Goal: Task Accomplishment & Management: Use online tool/utility

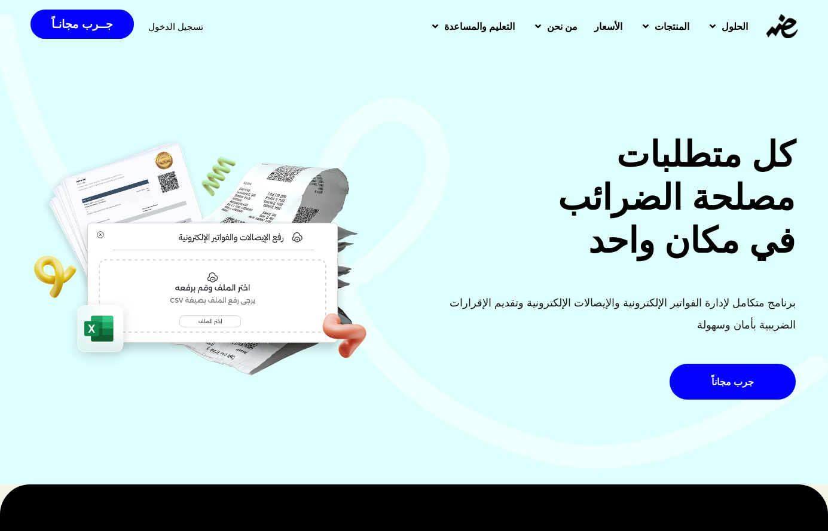
click at [174, 31] on span "تسجيل الدخول" at bounding box center [175, 26] width 55 height 9
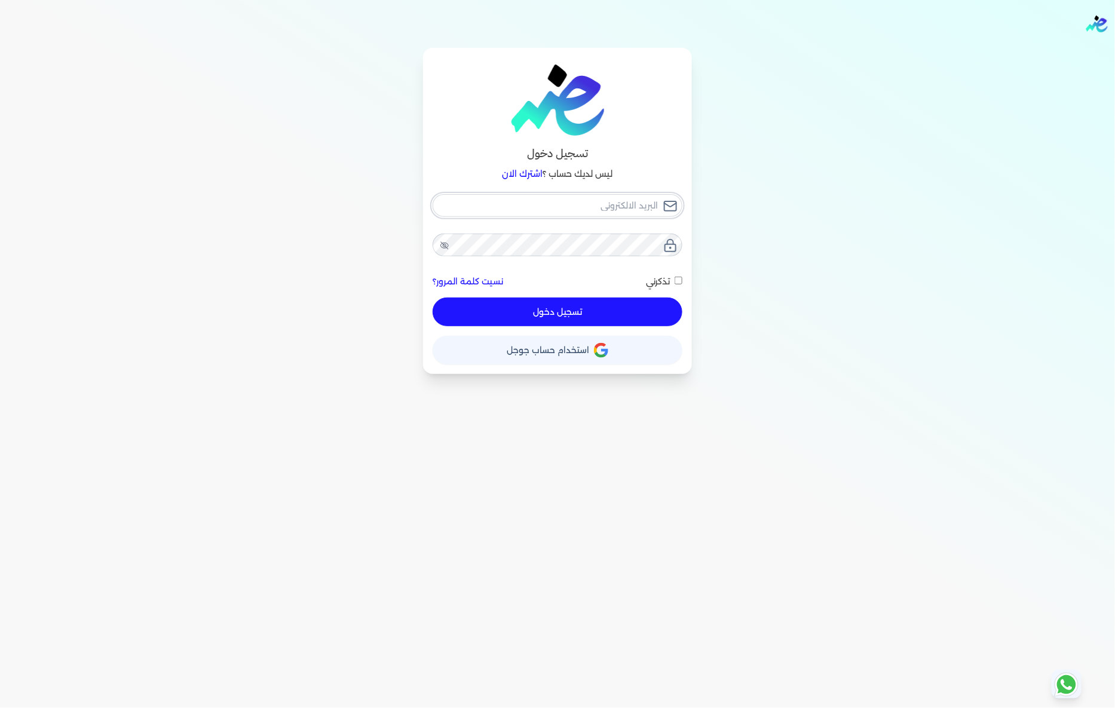
type input "fathyomran1600@gmail.com"
click at [577, 316] on button "تسجيل دخول" at bounding box center [558, 312] width 250 height 29
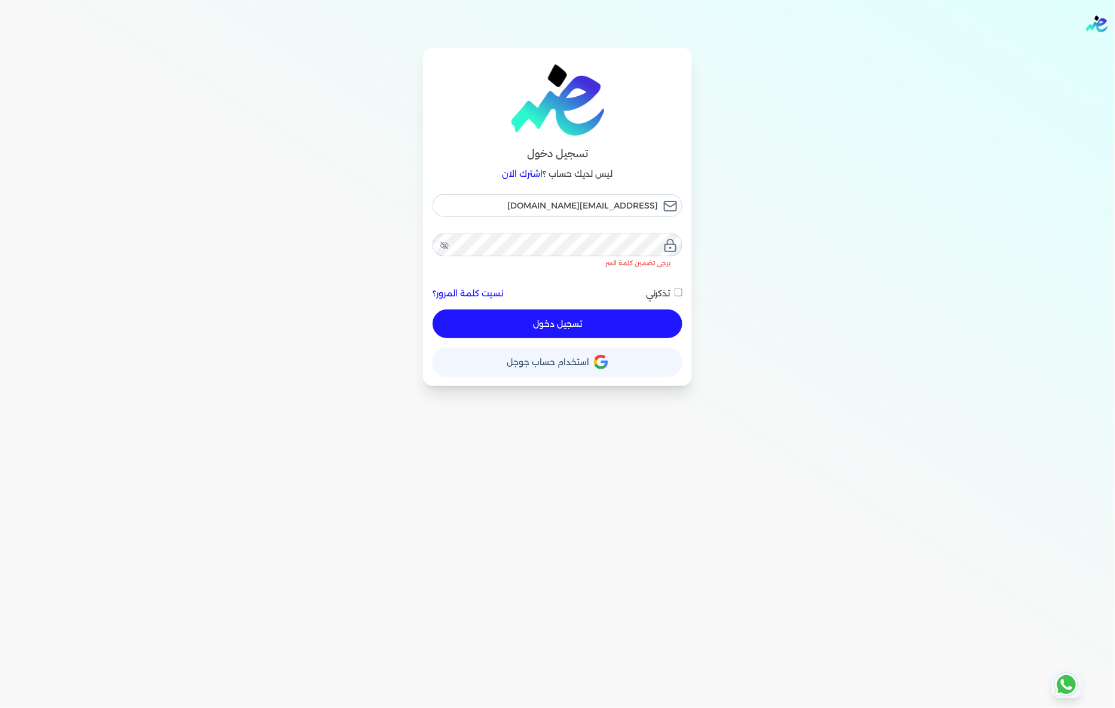
checkbox input "false"
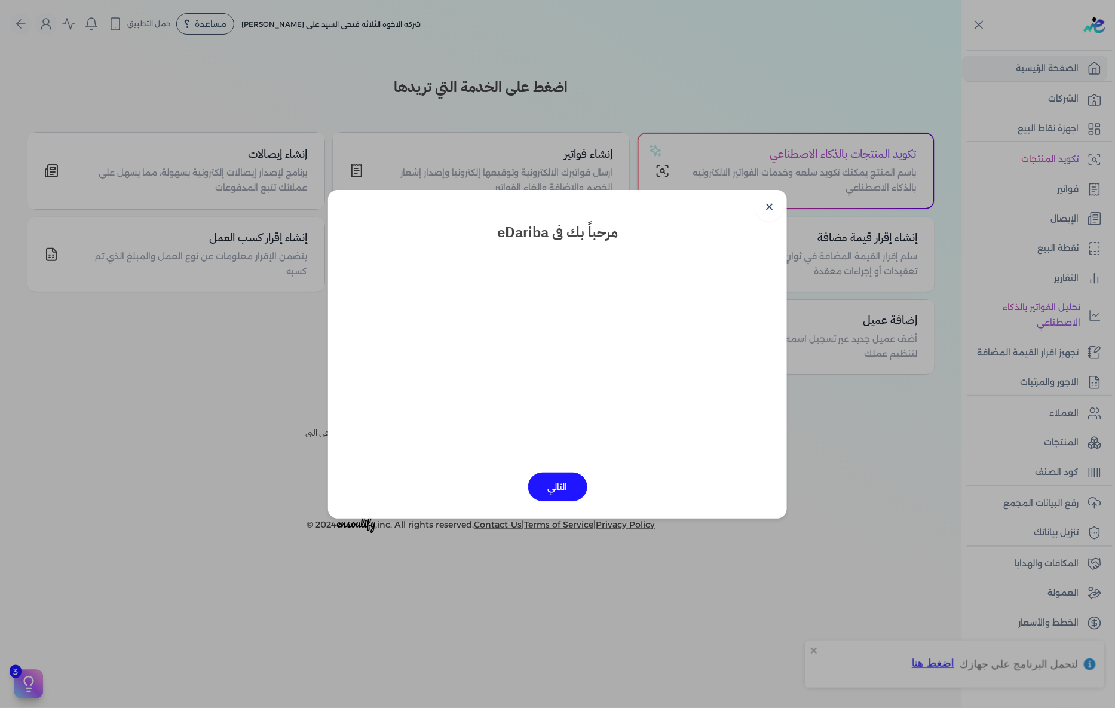
click at [562, 490] on button "التالي" at bounding box center [557, 487] width 59 height 29
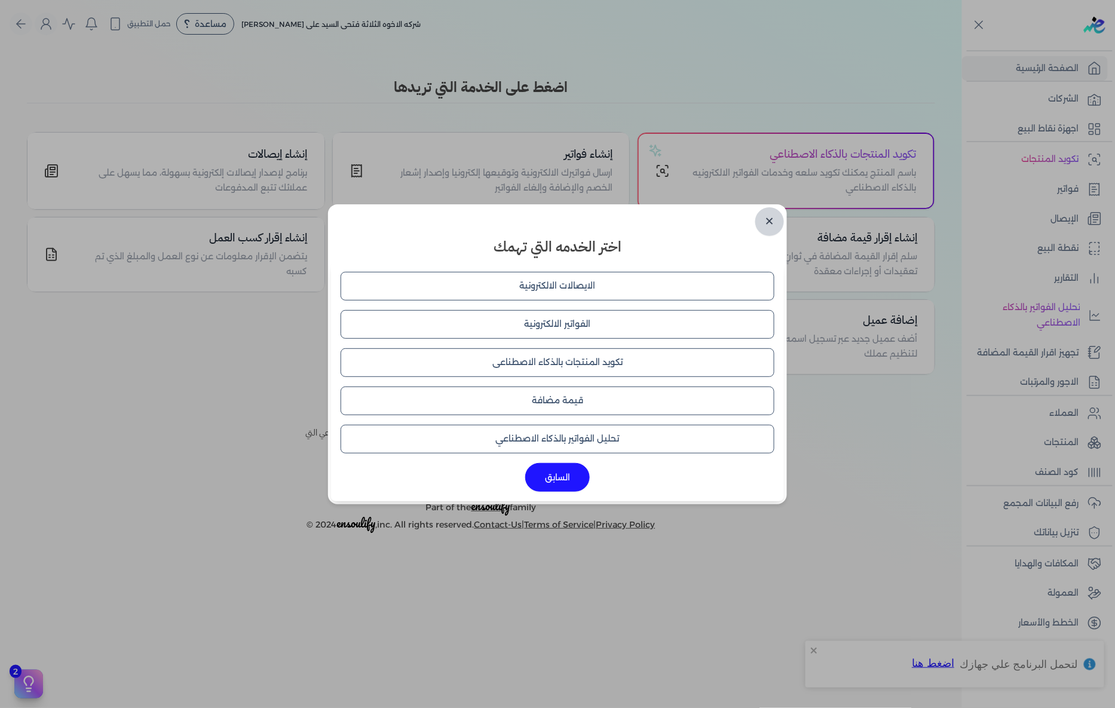
click at [763, 221] on link "✕" at bounding box center [769, 221] width 29 height 29
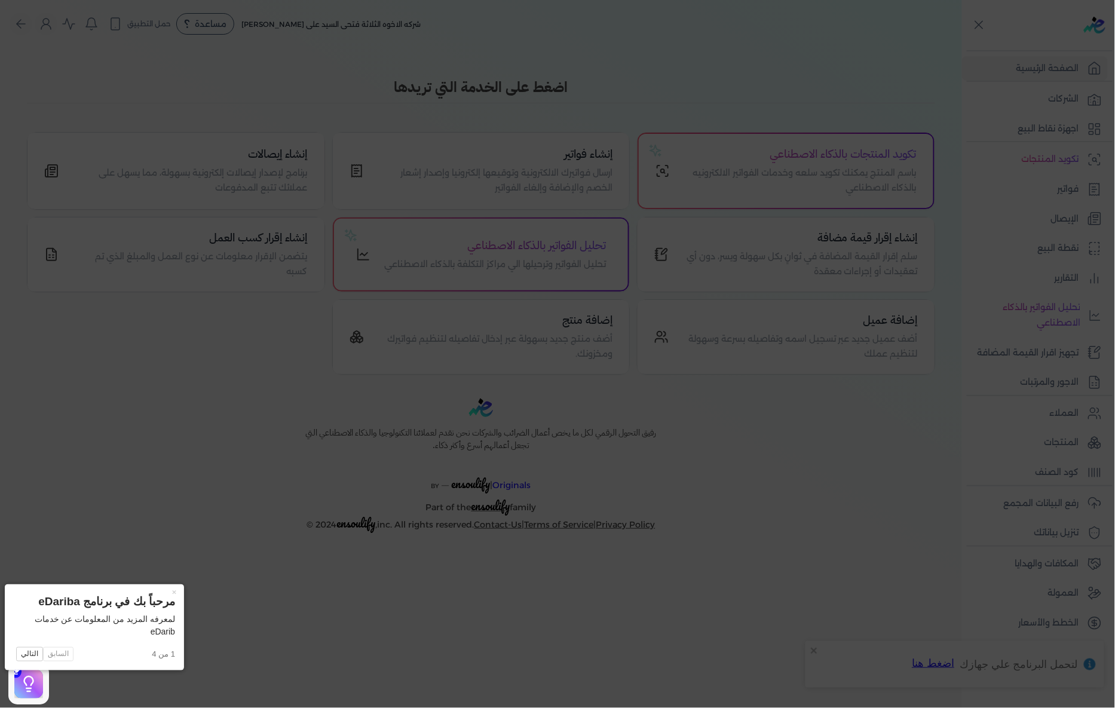
click at [225, 465] on icon at bounding box center [557, 354] width 1115 height 708
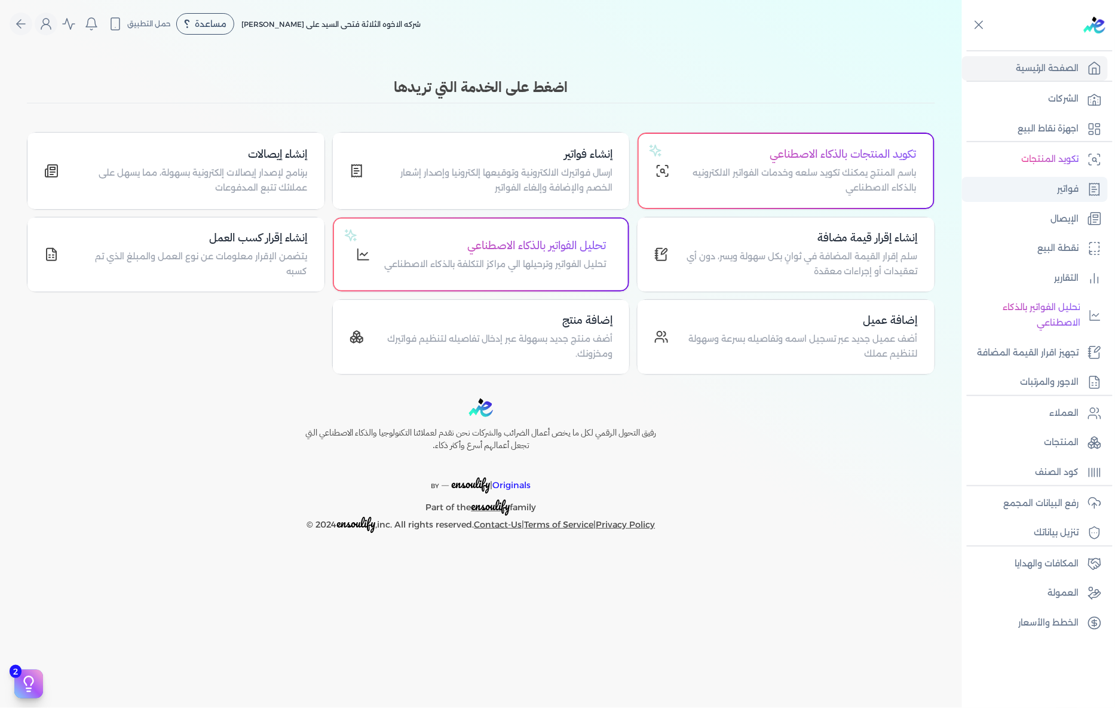
click at [1067, 178] on link "فواتير" at bounding box center [1035, 189] width 146 height 25
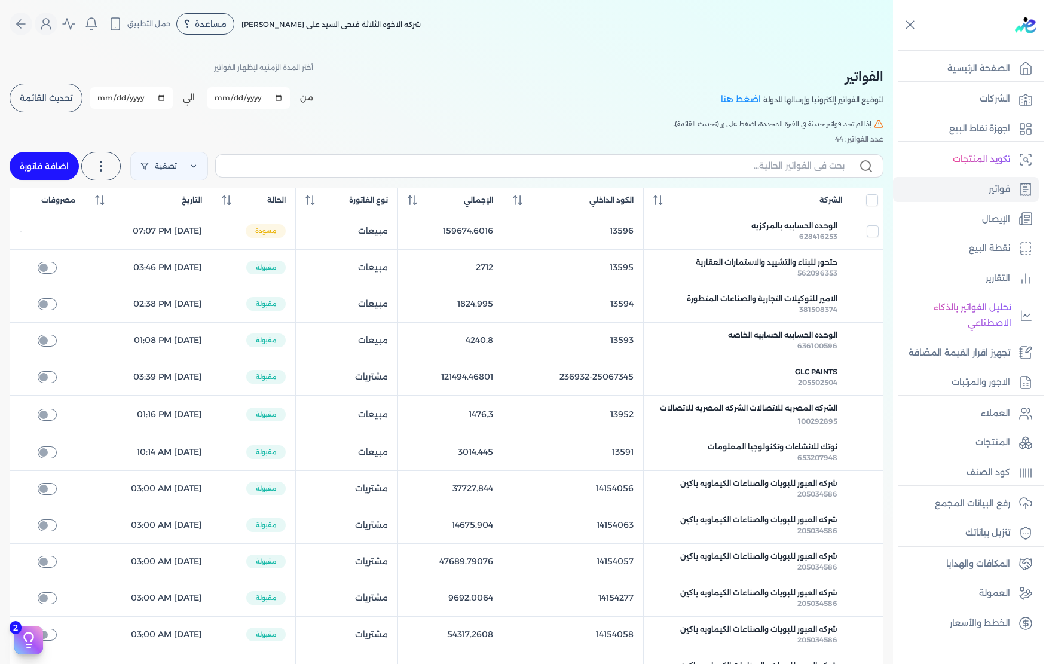
click at [512, 97] on div "الفواتير لتوقيع الفواتير إلكترونيا وإرسالها للدولة اضغط هنا أختر المدة الزمنية …" at bounding box center [447, 87] width 874 height 54
